Goal: Transaction & Acquisition: Purchase product/service

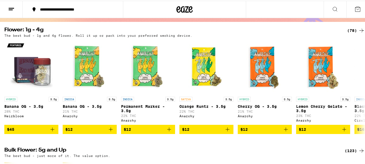
scroll to position [96, 0]
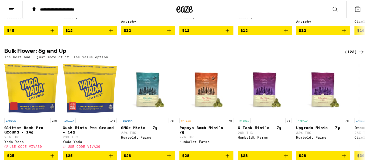
drag, startPoint x: 0, startPoint y: 0, endPoint x: 368, endPoint y: 48, distance: 371.6
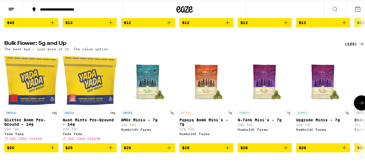
click at [354, 106] on button at bounding box center [361, 101] width 15 height 15
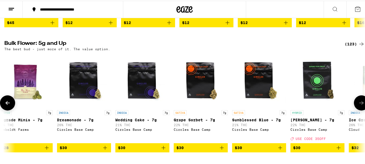
scroll to position [0, 0]
click at [354, 106] on button at bounding box center [361, 101] width 15 height 15
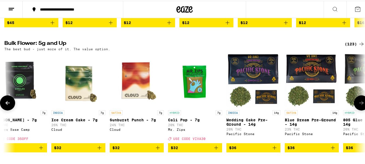
click at [354, 106] on button at bounding box center [361, 101] width 15 height 15
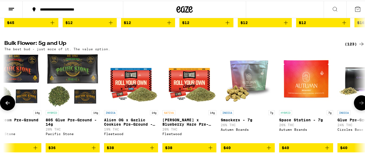
click at [354, 106] on button at bounding box center [361, 101] width 15 height 15
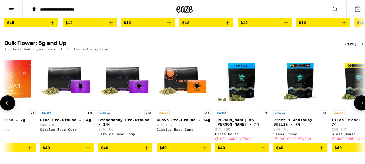
click at [354, 106] on button at bounding box center [361, 101] width 15 height 15
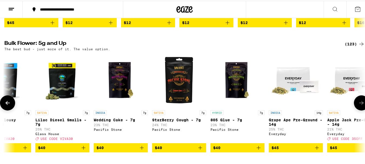
scroll to position [0, 1486]
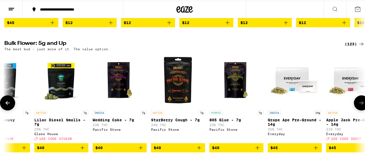
click at [354, 106] on button at bounding box center [361, 101] width 15 height 15
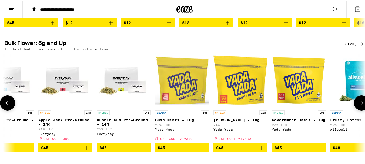
scroll to position [0, 1783]
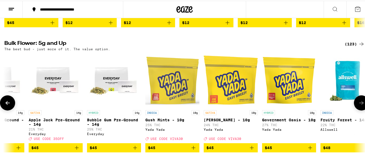
click at [10, 105] on icon at bounding box center [7, 102] width 6 height 6
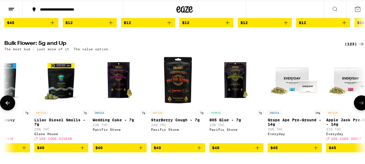
click at [10, 105] on icon at bounding box center [7, 102] width 6 height 6
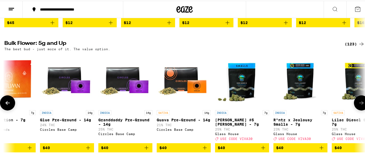
click at [10, 105] on icon at bounding box center [7, 102] width 6 height 6
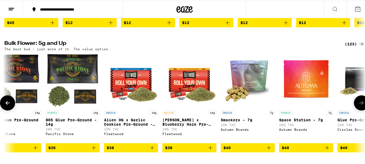
click at [10, 105] on icon at bounding box center [7, 102] width 6 height 6
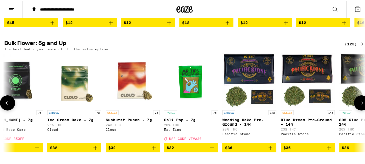
scroll to position [0, 594]
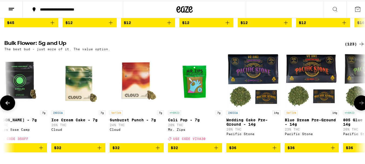
click at [10, 105] on icon at bounding box center [7, 102] width 6 height 6
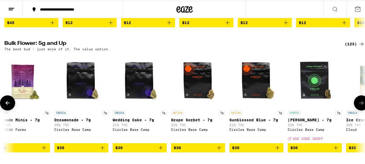
scroll to position [0, 297]
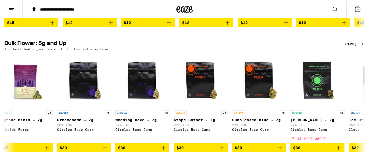
click at [331, 8] on icon at bounding box center [334, 8] width 6 height 6
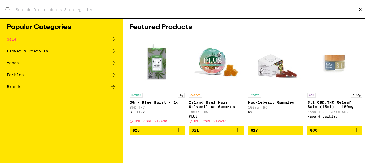
scroll to position [0, 0]
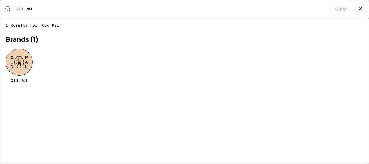
type input "Old Pal"
click at [16, 71] on div at bounding box center [19, 62] width 27 height 27
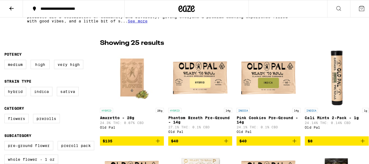
scroll to position [121, 0]
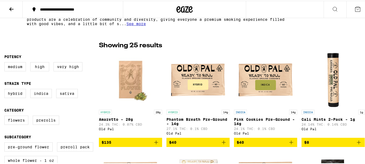
click at [273, 82] on img "Open page for Pink Cookies Pre-Ground - 14g from Old Pal" at bounding box center [265, 79] width 54 height 54
